Goal: Check status: Check status

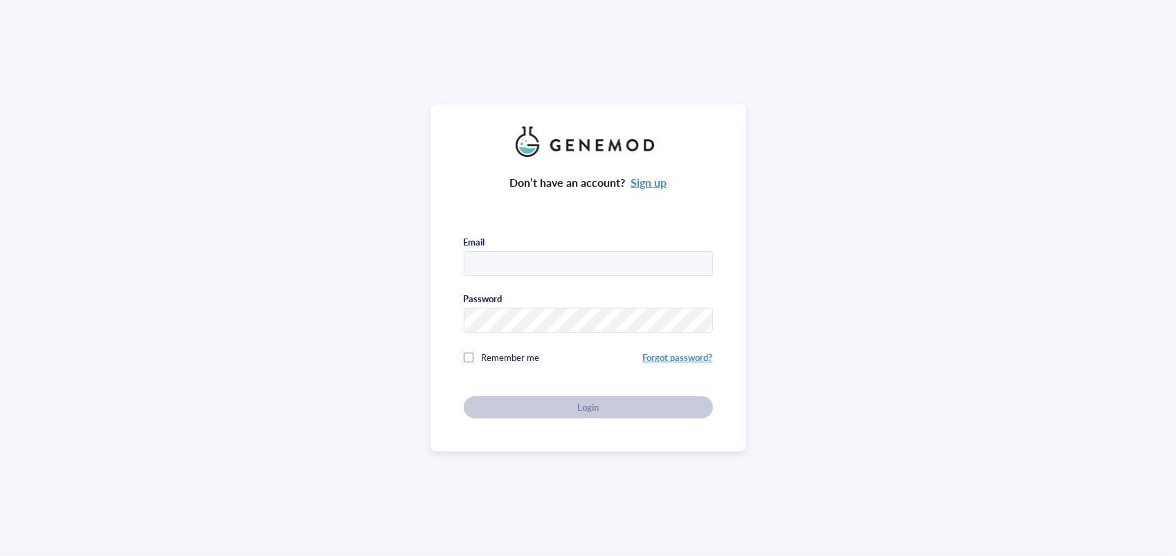
type input "[EMAIL_ADDRESS][DOMAIN_NAME]"
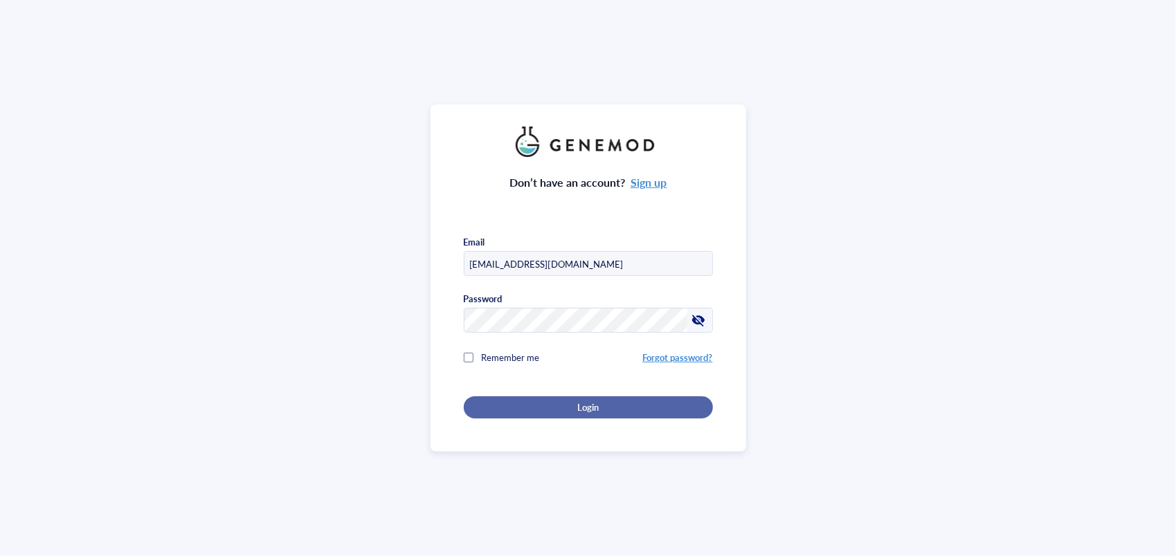
click at [472, 403] on button "Login" at bounding box center [588, 408] width 249 height 22
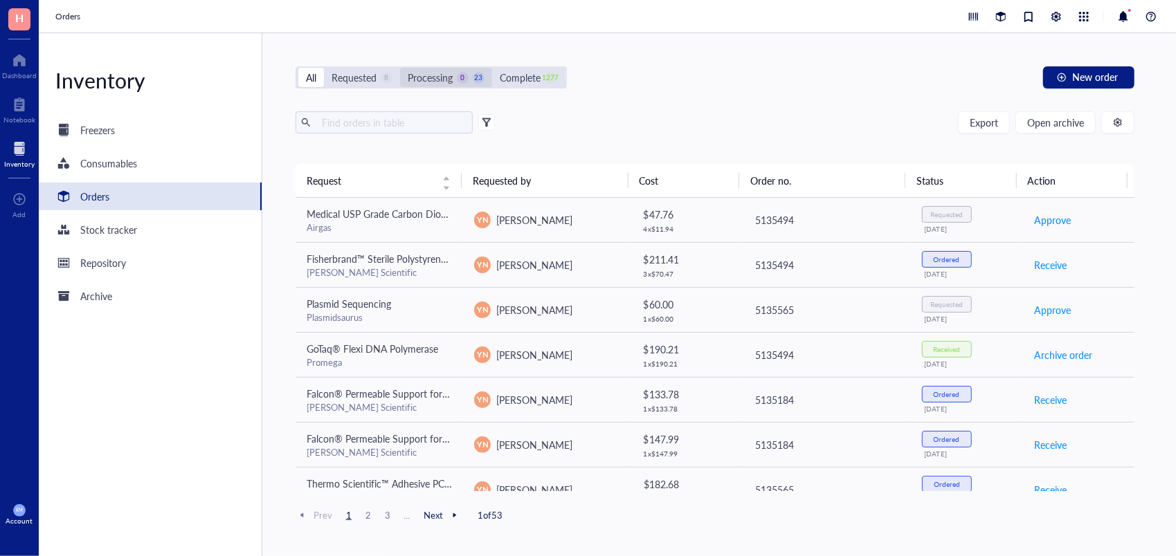
click at [435, 85] on div "Processing 0 23" at bounding box center [446, 77] width 92 height 19
click at [400, 68] on input "Processing 0 23" at bounding box center [400, 68] width 0 height 0
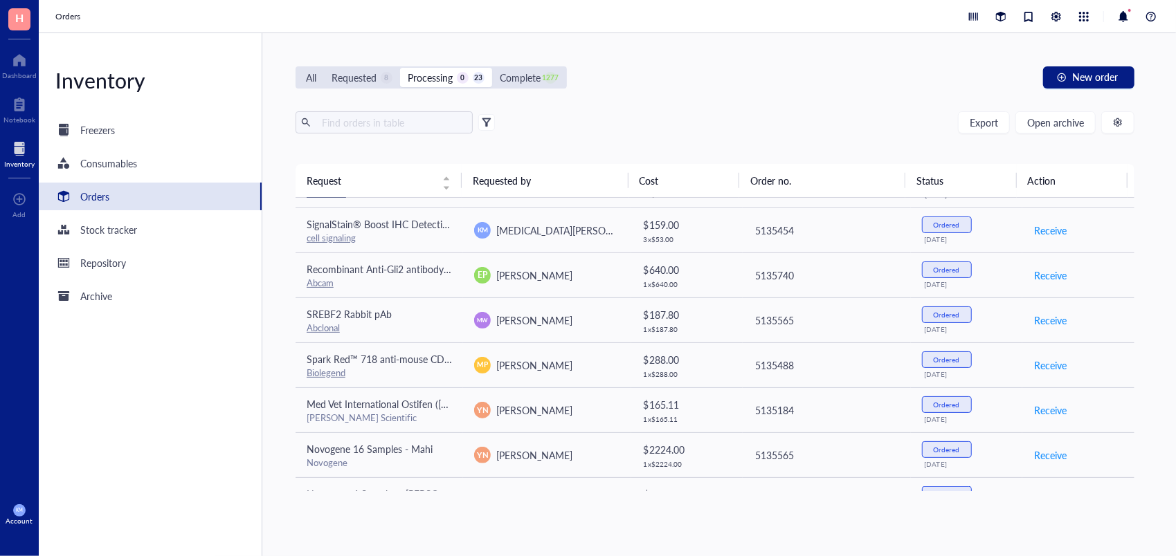
scroll to position [343, 0]
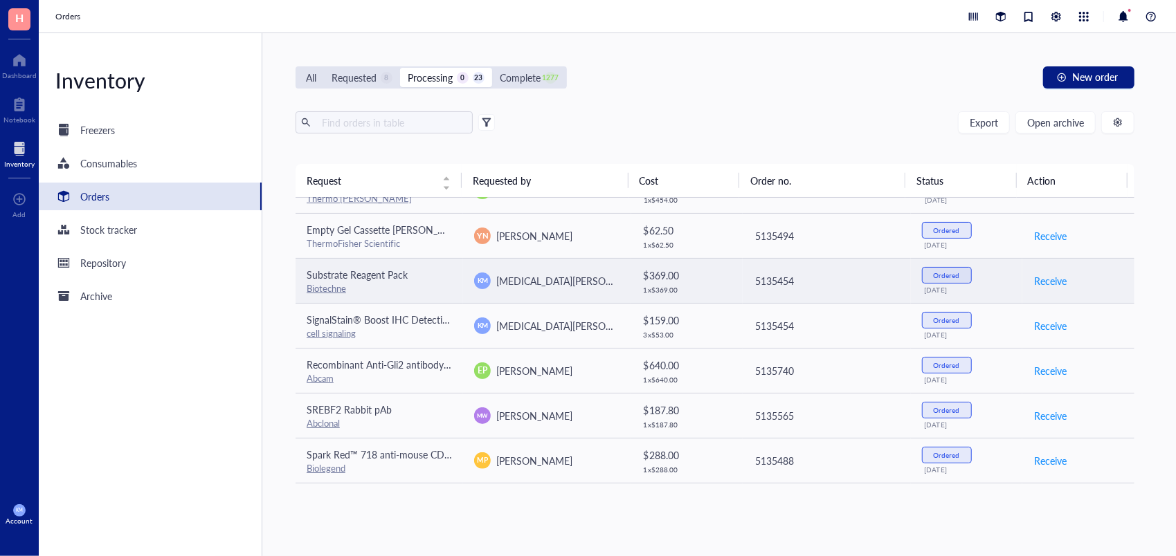
click at [431, 278] on div "Substrate Reagent Pack" at bounding box center [379, 274] width 145 height 15
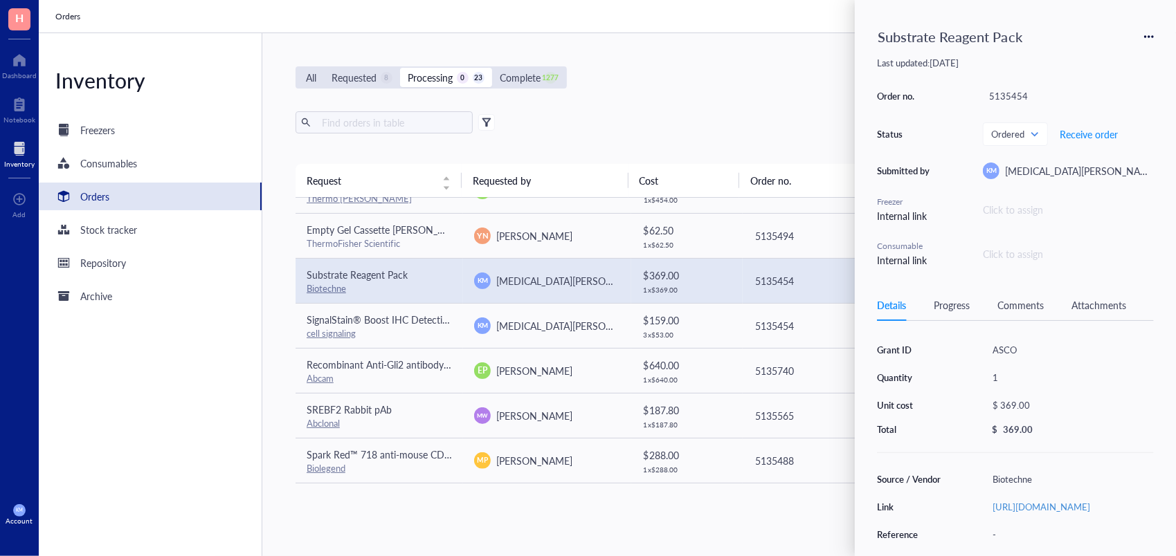
click at [959, 303] on div "Progress" at bounding box center [952, 305] width 36 height 15
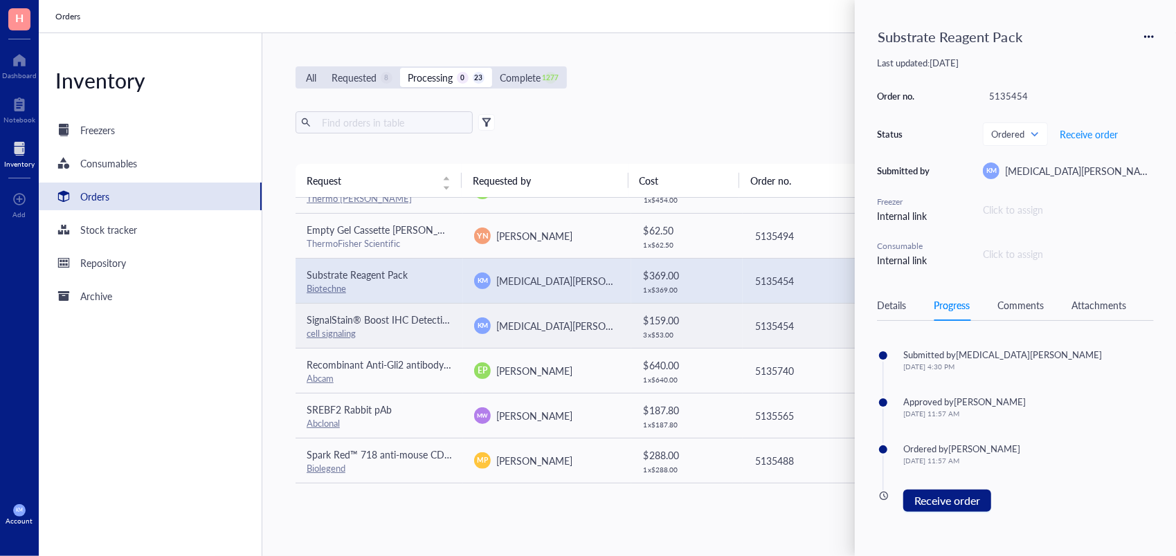
click at [419, 327] on div "cell signaling" at bounding box center [379, 333] width 145 height 12
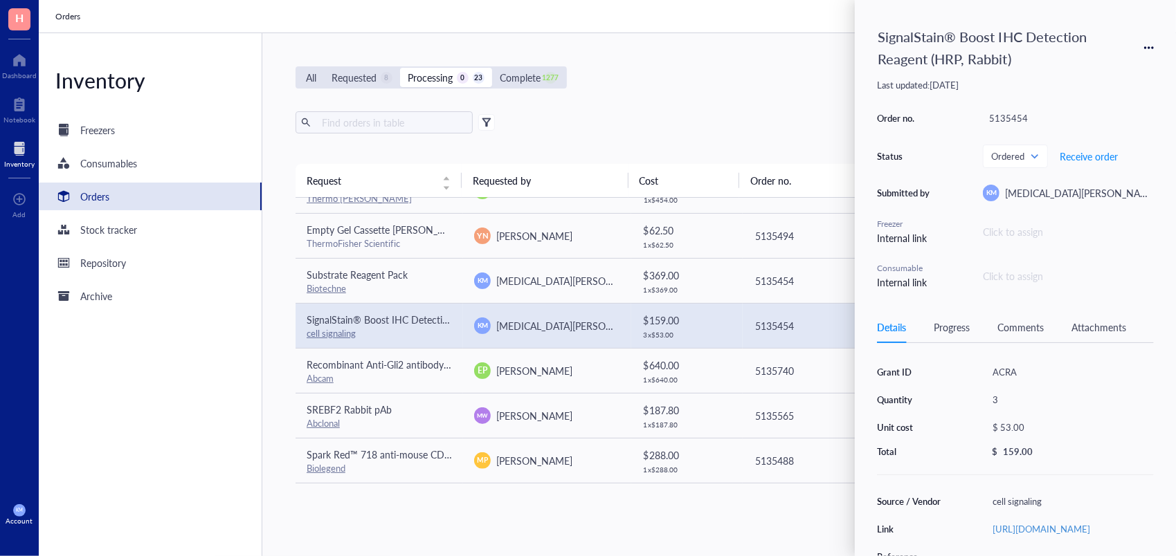
click at [952, 329] on div "Progress" at bounding box center [952, 327] width 36 height 15
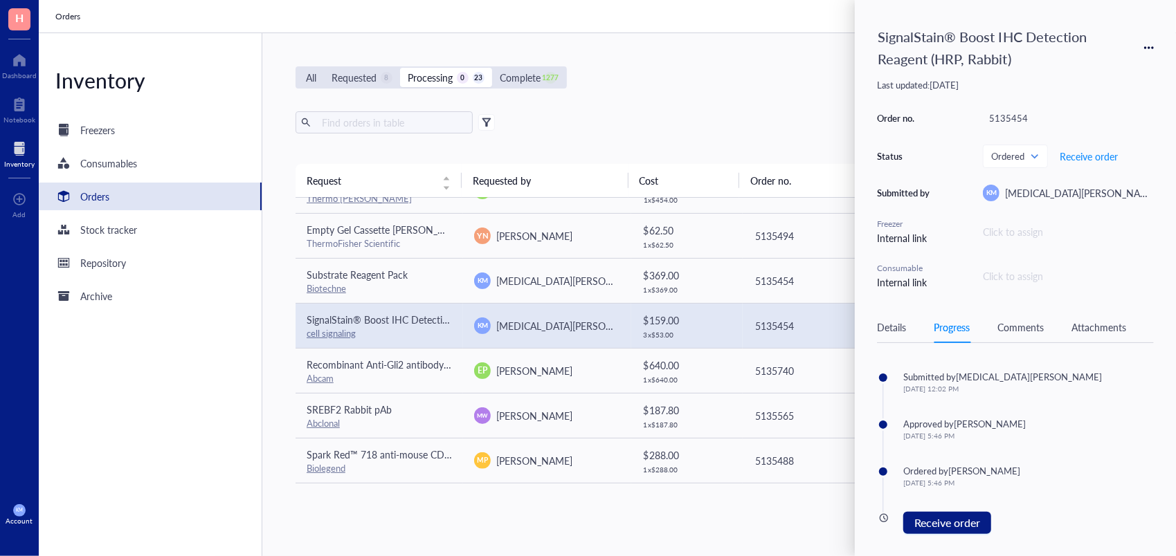
click at [549, 529] on div "All Requested 8 Processing 0 23 Complete 1277 New order Export Open archive Req…" at bounding box center [714, 294] width 905 height 523
